Goal: Task Accomplishment & Management: Use online tool/utility

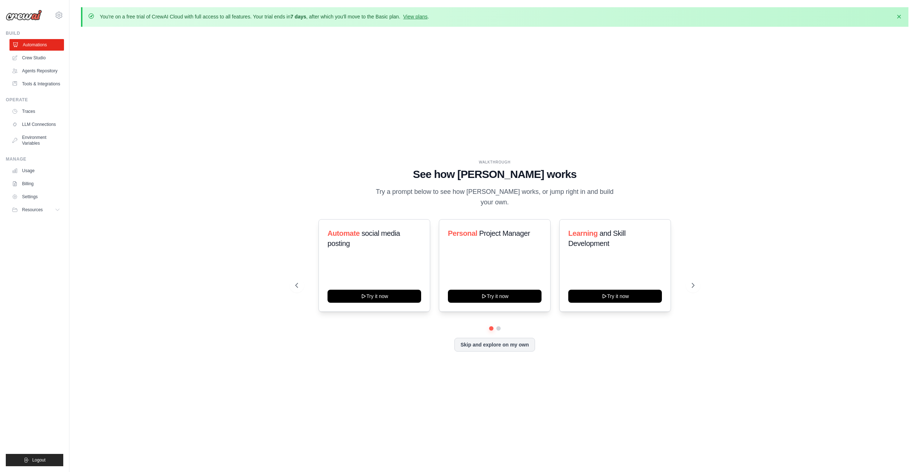
click at [35, 48] on link "Automations" at bounding box center [36, 45] width 55 height 12
click at [692, 282] on icon at bounding box center [693, 285] width 7 height 7
click at [299, 282] on icon at bounding box center [296, 285] width 7 height 7
click at [697, 278] on button at bounding box center [693, 285] width 14 height 14
click at [505, 343] on button "Skip and explore on my own" at bounding box center [494, 344] width 81 height 14
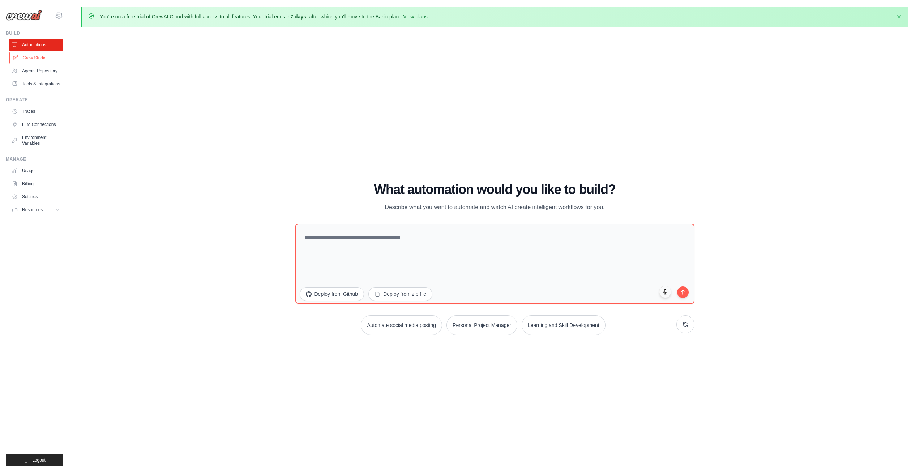
click at [36, 56] on link "Crew Studio" at bounding box center [36, 58] width 55 height 12
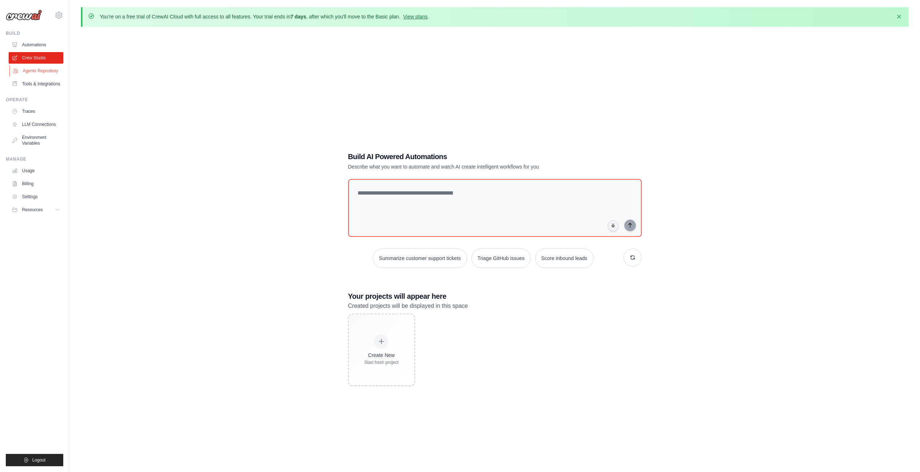
click at [35, 71] on link "Agents Repository" at bounding box center [36, 71] width 55 height 12
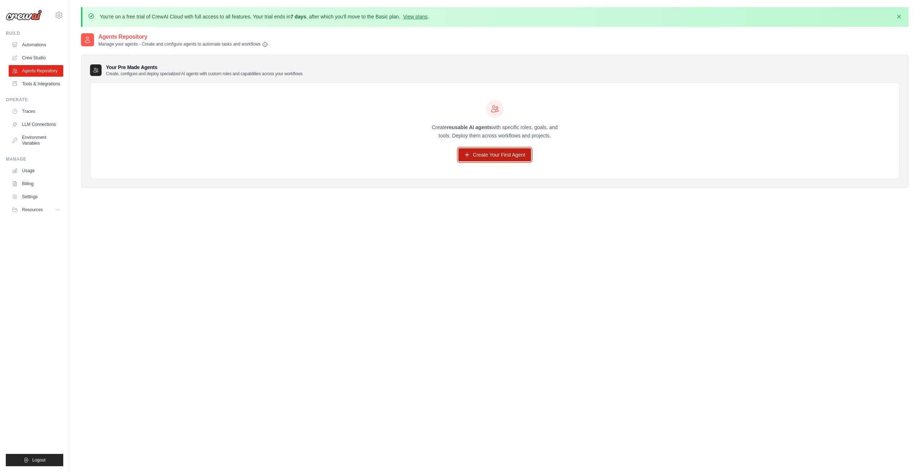
click at [491, 158] on link "Create Your First Agent" at bounding box center [494, 154] width 73 height 13
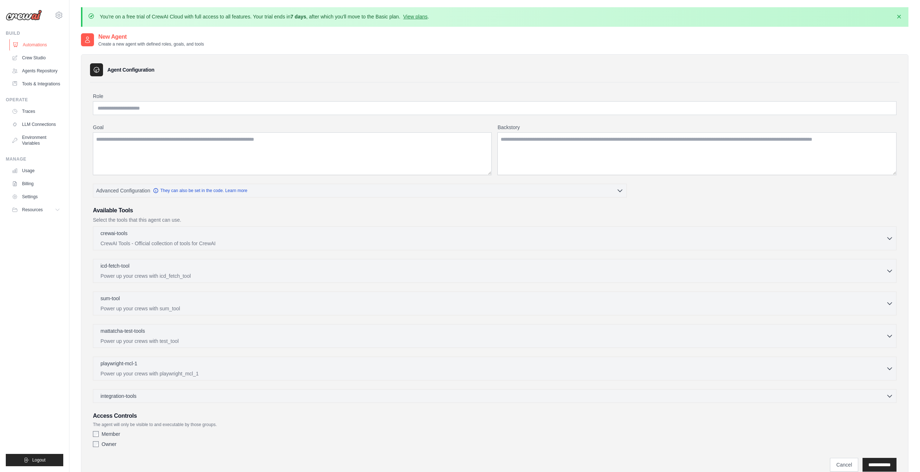
click at [36, 48] on link "Automations" at bounding box center [36, 45] width 55 height 12
